Goal: Transaction & Acquisition: Purchase product/service

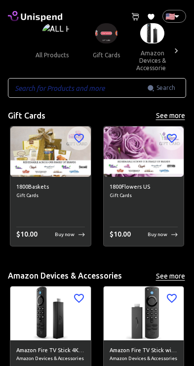
scroll to position [7, 0]
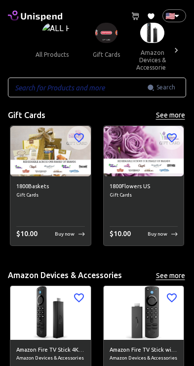
click at [103, 37] on img at bounding box center [106, 33] width 22 height 20
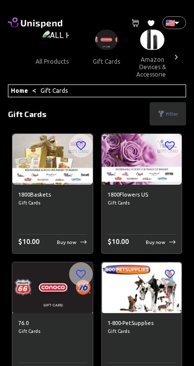
click at [174, 56] on icon at bounding box center [176, 57] width 10 height 10
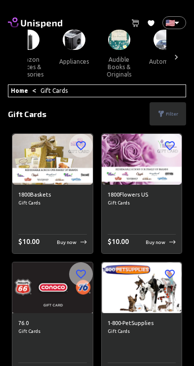
scroll to position [0, 136]
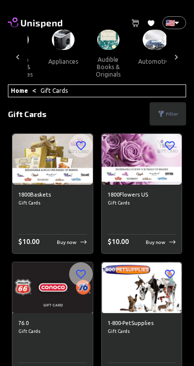
click at [172, 57] on icon at bounding box center [176, 57] width 10 height 10
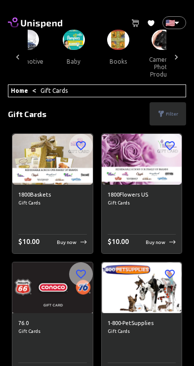
scroll to position [0, 272]
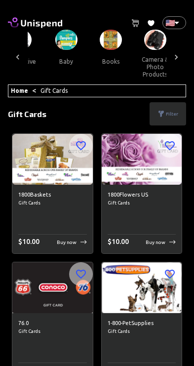
click at [177, 56] on icon at bounding box center [176, 57] width 10 height 10
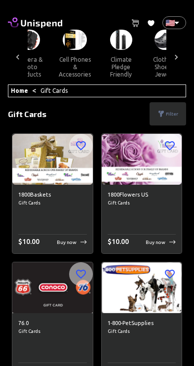
scroll to position [0, 407]
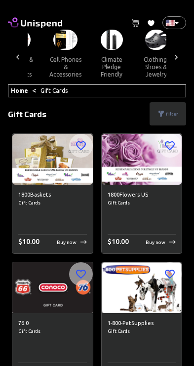
click at [177, 63] on div at bounding box center [176, 57] width 20 height 55
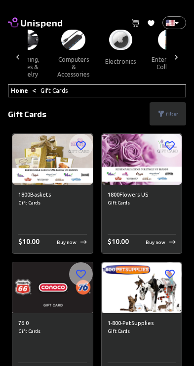
scroll to position [0, 543]
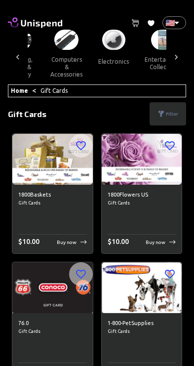
click at [179, 58] on icon at bounding box center [176, 57] width 10 height 10
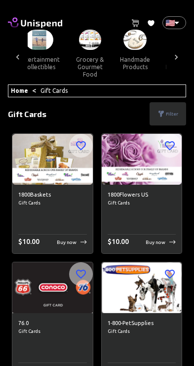
scroll to position [0, 679]
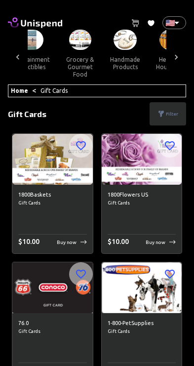
click at [178, 64] on div at bounding box center [176, 57] width 20 height 55
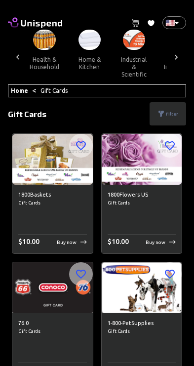
scroll to position [0, 815]
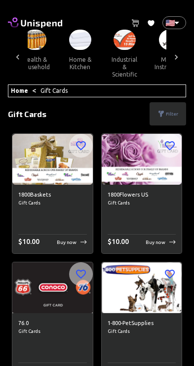
click at [181, 59] on div at bounding box center [176, 57] width 20 height 55
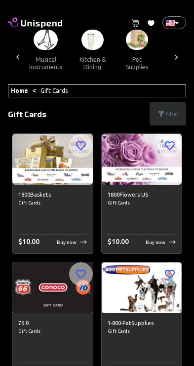
scroll to position [0, 951]
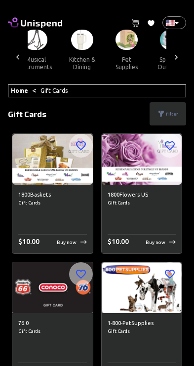
click at [178, 60] on icon at bounding box center [176, 57] width 10 height 10
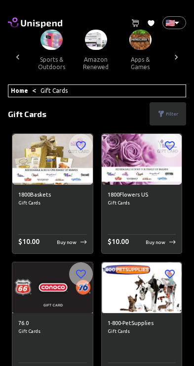
scroll to position [0, 1086]
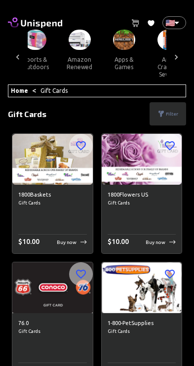
click at [175, 60] on icon at bounding box center [176, 57] width 10 height 10
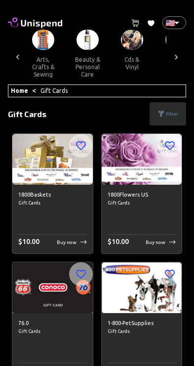
scroll to position [0, 1222]
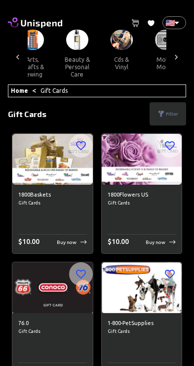
click at [177, 62] on div at bounding box center [176, 57] width 20 height 55
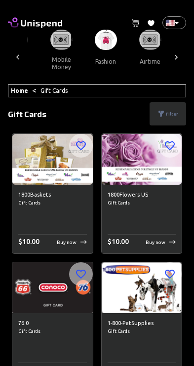
scroll to position [0, 1356]
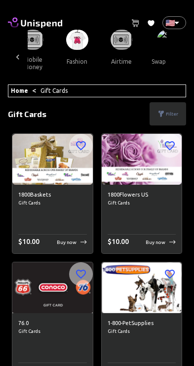
click at [146, 57] on button "swap crypto" at bounding box center [169, 62] width 50 height 24
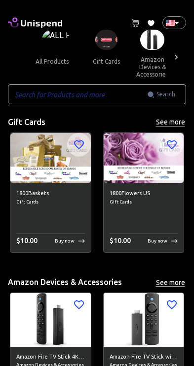
click at [98, 47] on img at bounding box center [106, 40] width 22 height 20
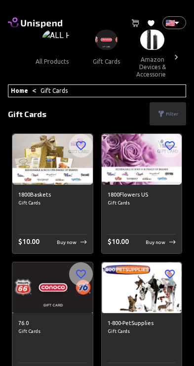
click at [168, 116] on p "Filter" at bounding box center [172, 113] width 12 height 7
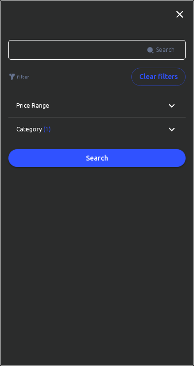
click at [175, 132] on icon at bounding box center [172, 129] width 12 height 12
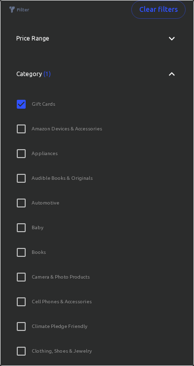
scroll to position [70, 0]
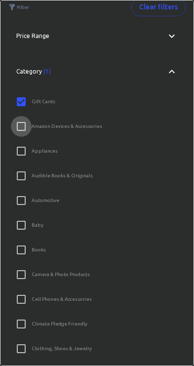
click at [21, 129] on input "Amazon Devices & Accessories" at bounding box center [21, 126] width 21 height 21
checkbox input "true"
checkbox input "false"
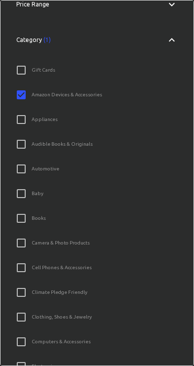
scroll to position [98, 0]
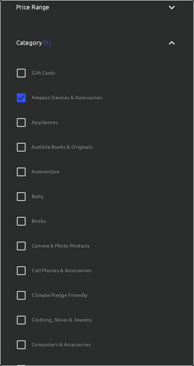
click at [20, 99] on input "Amazon Devices & Accessories" at bounding box center [21, 97] width 21 height 21
checkbox input "true"
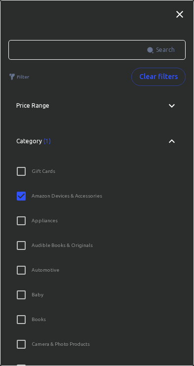
scroll to position [0, 0]
click at [176, 135] on icon at bounding box center [172, 141] width 12 height 12
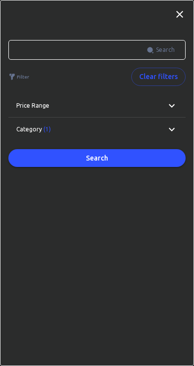
click at [178, 17] on icon at bounding box center [180, 14] width 12 height 12
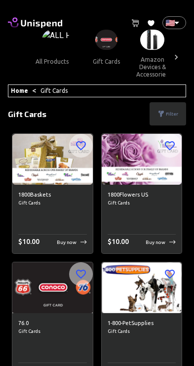
click at [165, 202] on span "Gift Cards" at bounding box center [142, 203] width 69 height 8
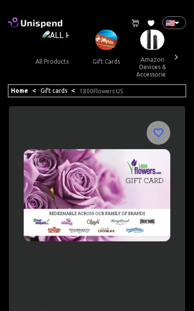
click at [181, 30] on div at bounding box center [176, 57] width 20 height 55
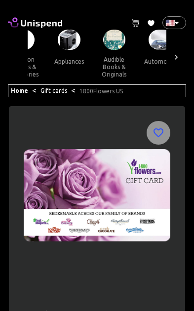
scroll to position [0, 136]
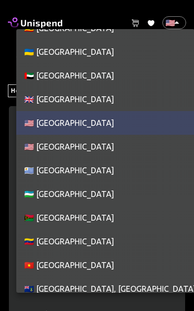
scroll to position [5442, 0]
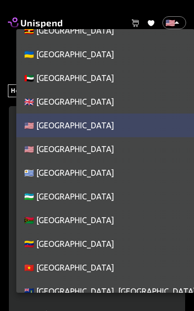
click at [92, 100] on li "🇬🇧 [GEOGRAPHIC_DATA]" at bounding box center [105, 102] width 178 height 24
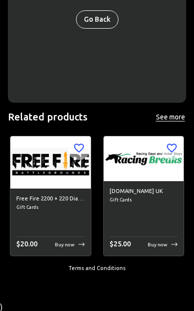
scroll to position [250, 0]
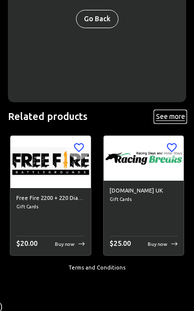
click at [161, 120] on button "See more" at bounding box center [171, 117] width 32 height 12
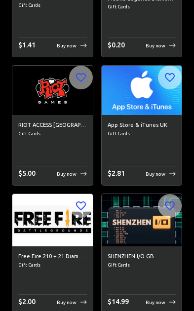
scroll to position [298, 0]
